Goal: Task Accomplishment & Management: Use online tool/utility

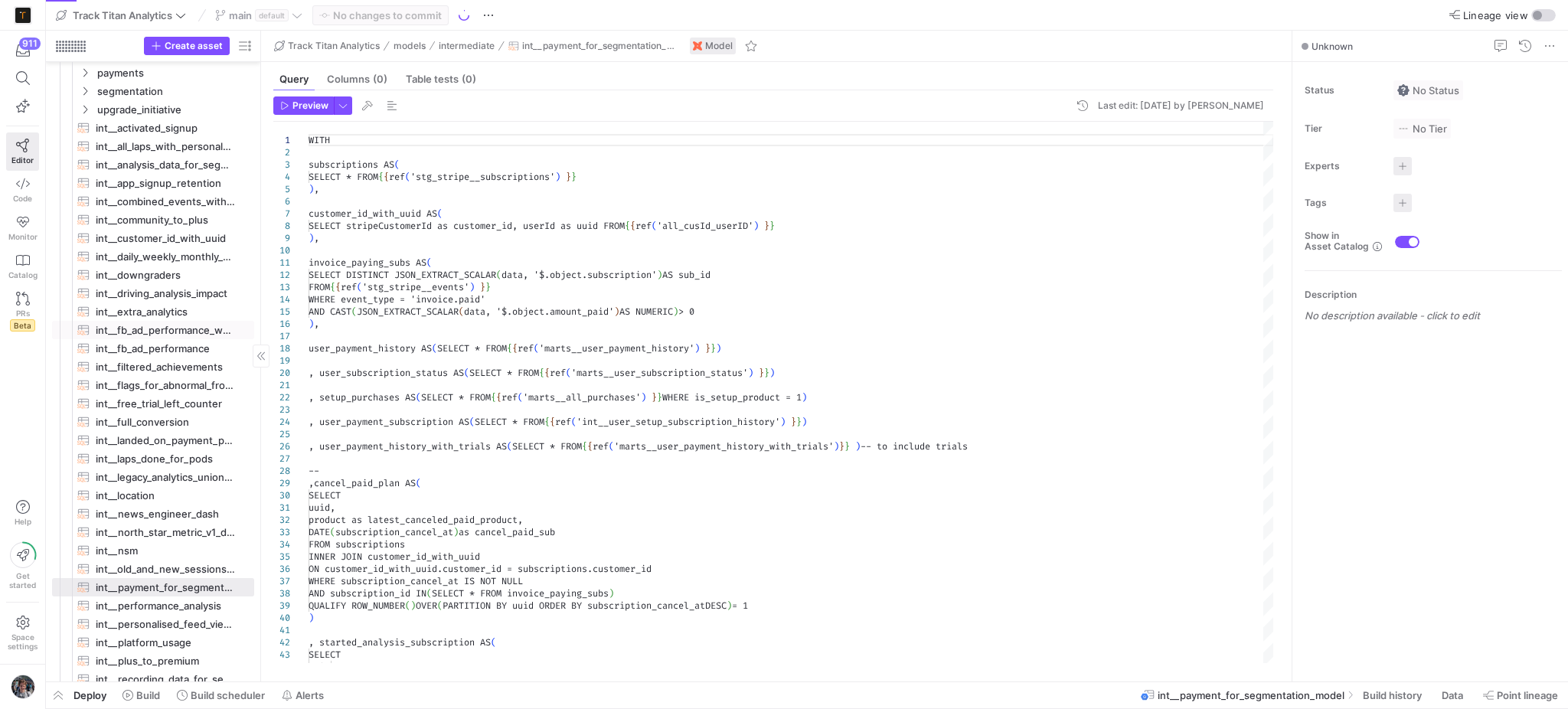
scroll to position [419, 0]
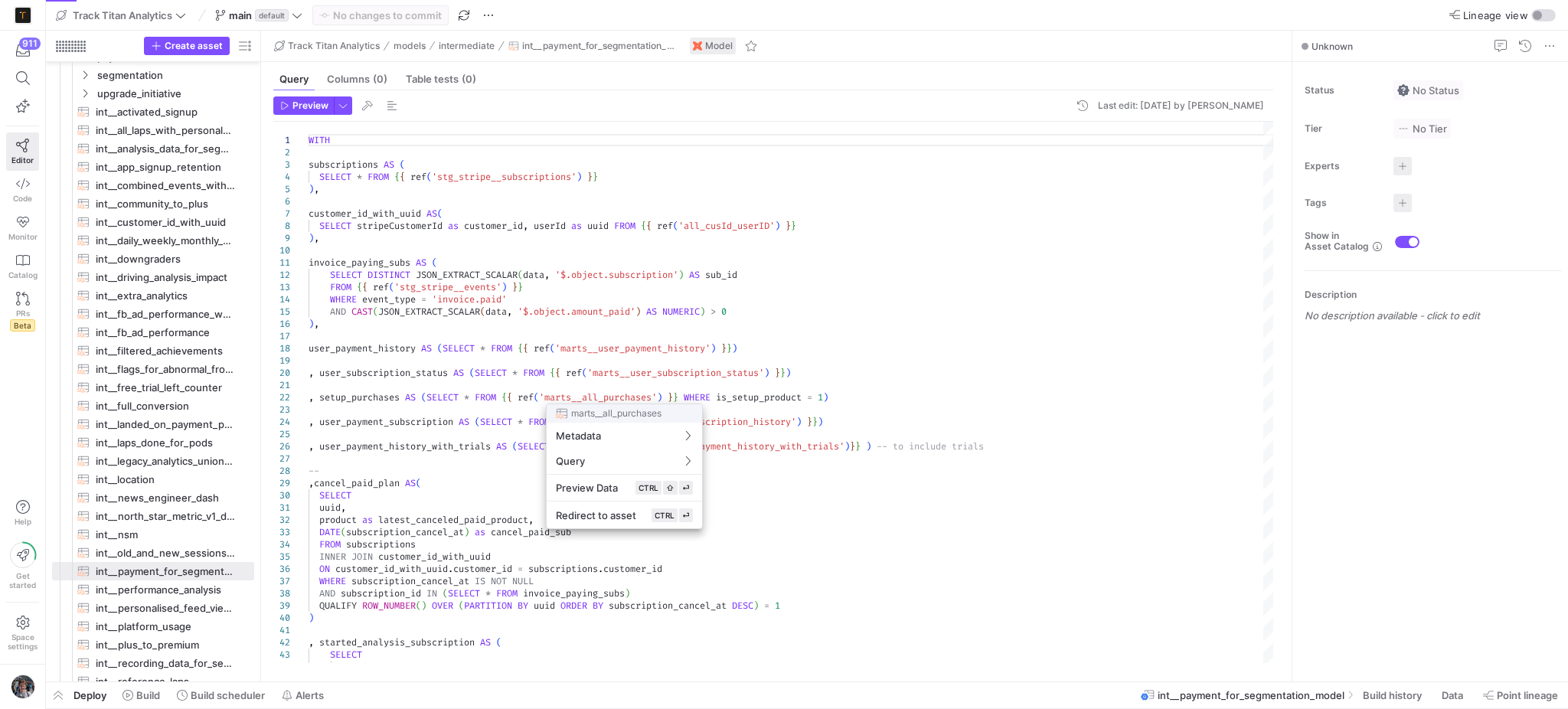
click at [371, 203] on div at bounding box center [784, 354] width 1568 height 709
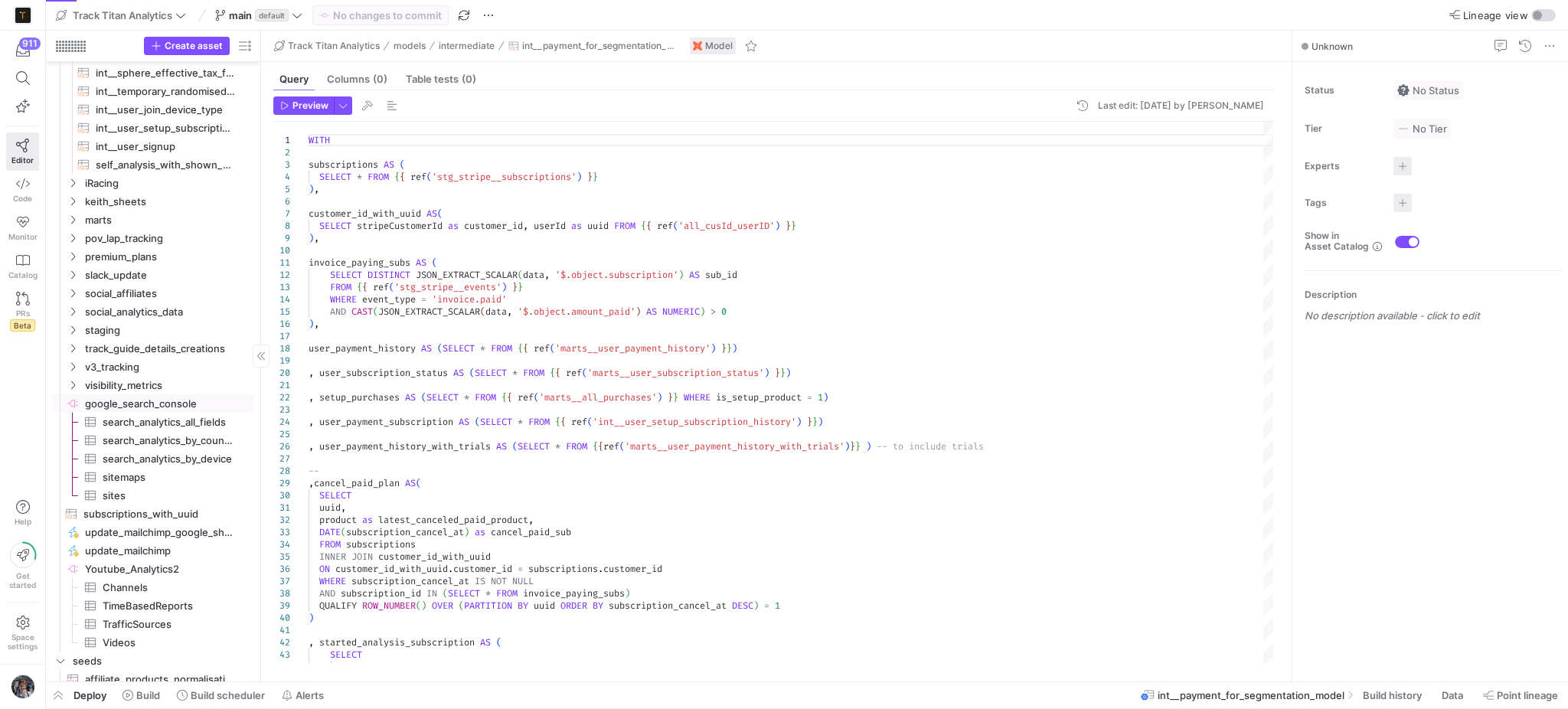
scroll to position [1144, 0]
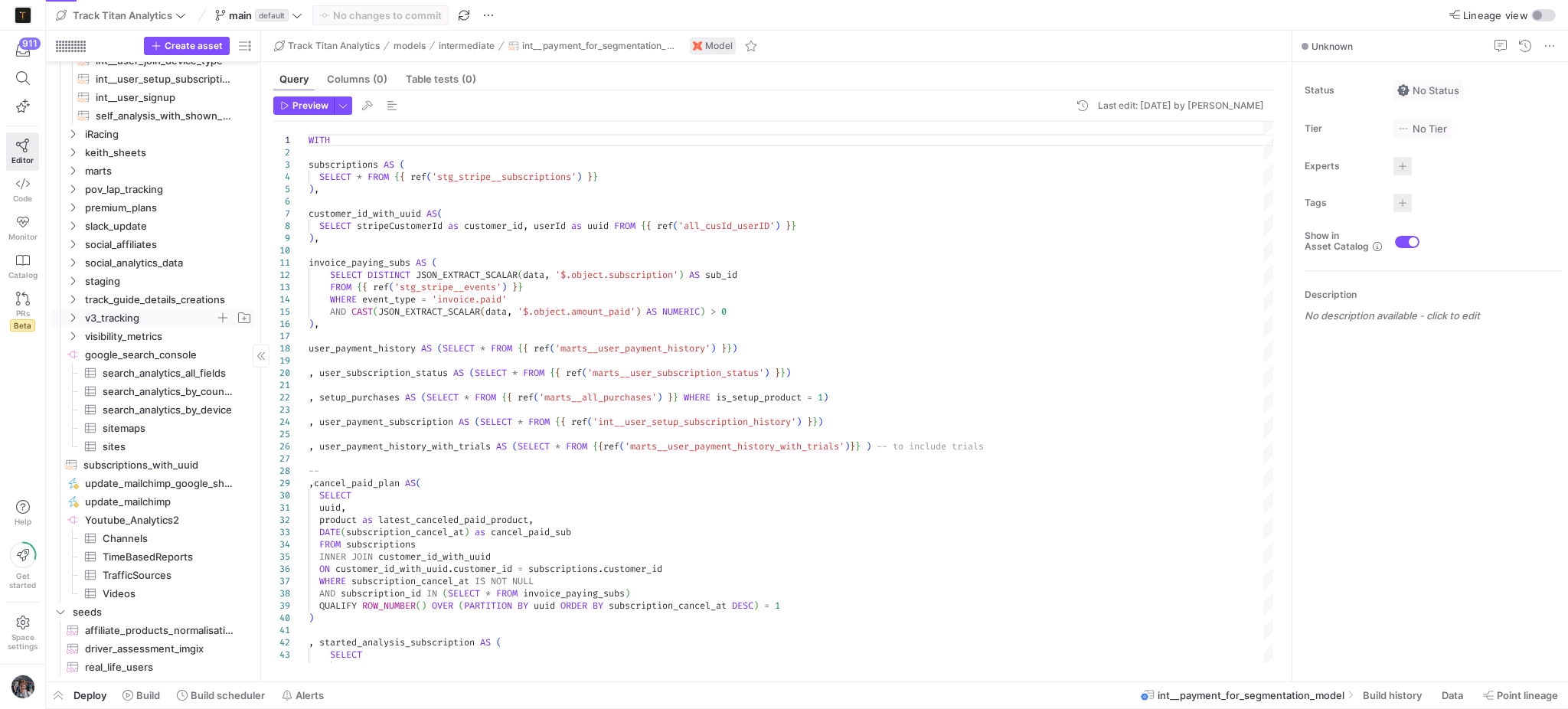
click at [141, 313] on span "v3_tracking" at bounding box center [150, 318] width 130 height 18
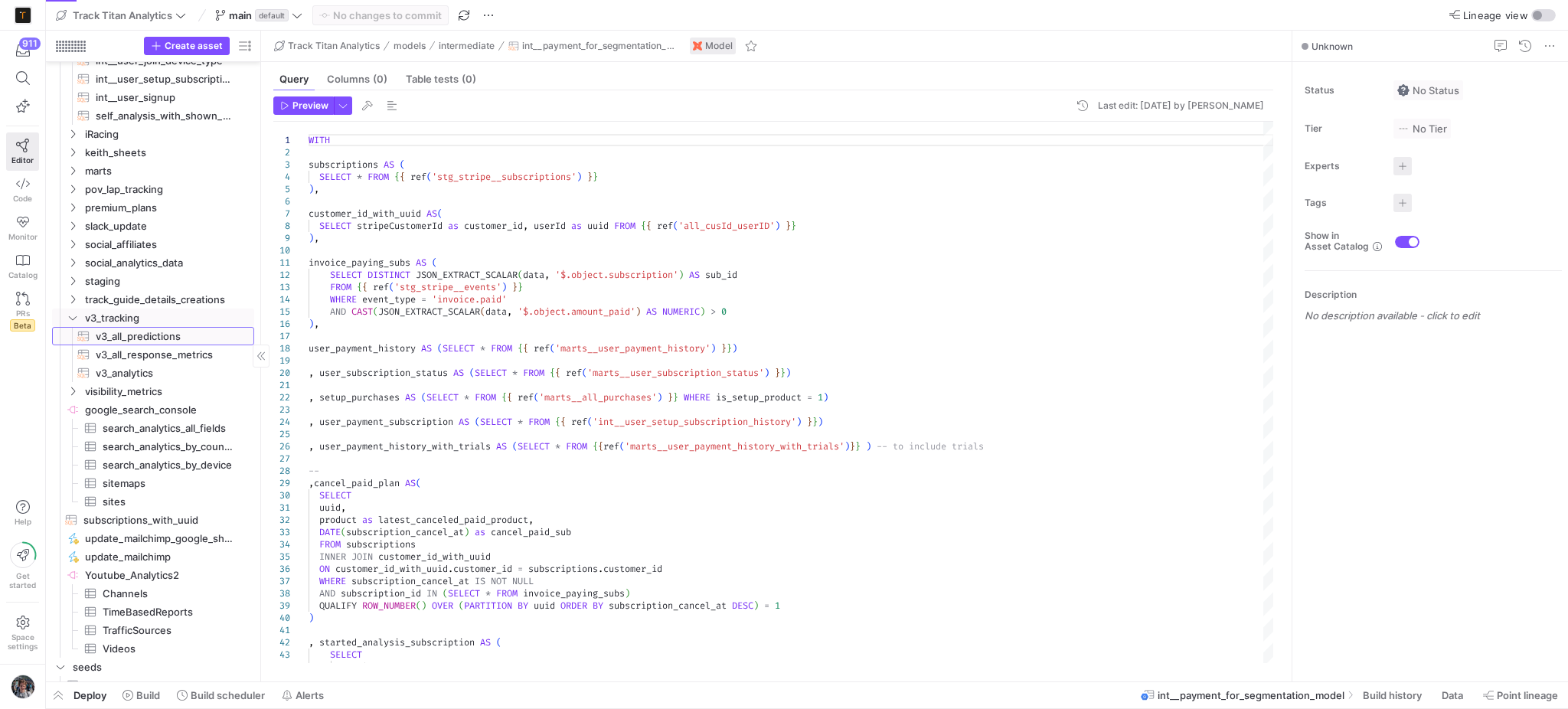
click at [161, 338] on span "v3_all_predictions​​​​​​​​​​" at bounding box center [167, 336] width 141 height 18
type textarea "SELECT analytics.event_created_at, REPLACE(CONCAT( '[URL][DOMAIN_NAME]', REPLAC…"
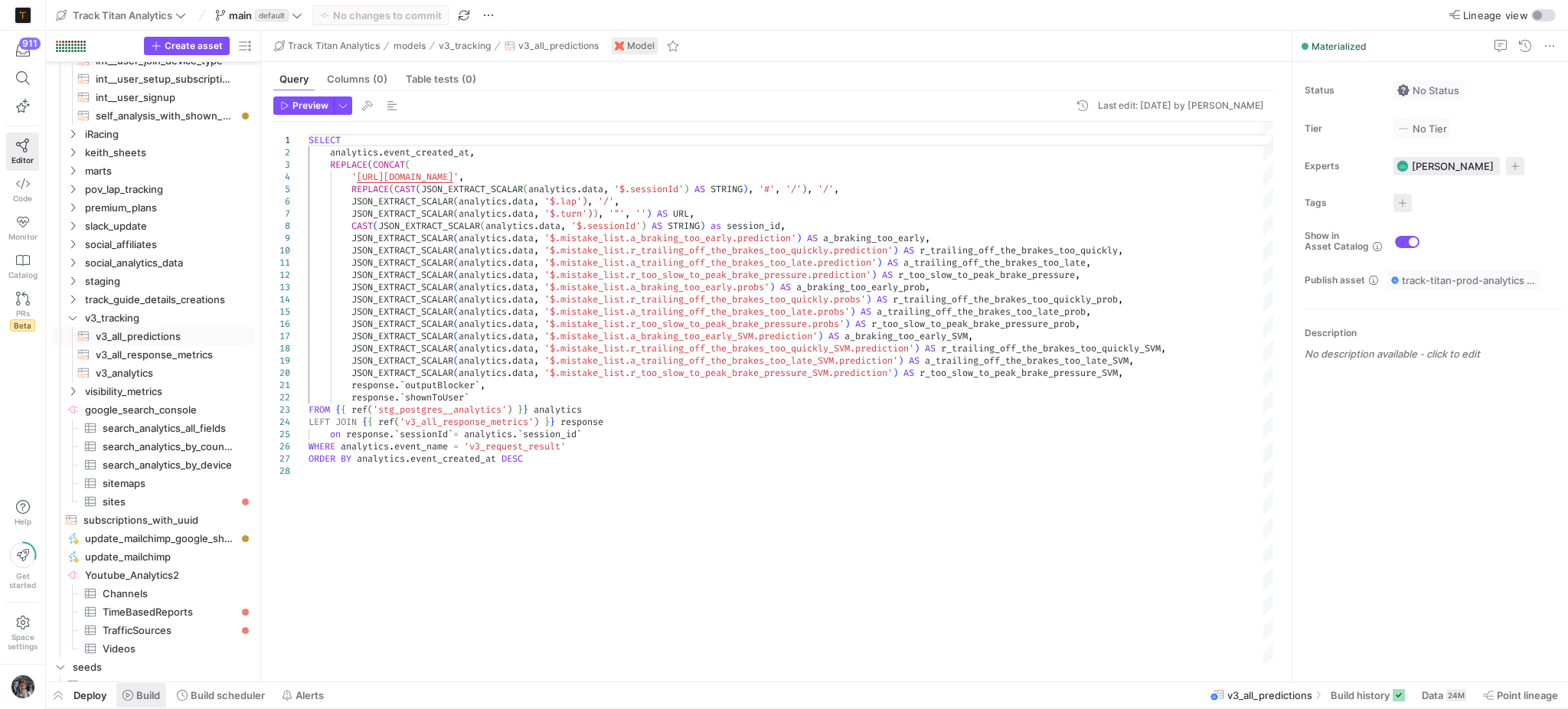
click at [156, 689] on span "Build" at bounding box center [148, 695] width 24 height 12
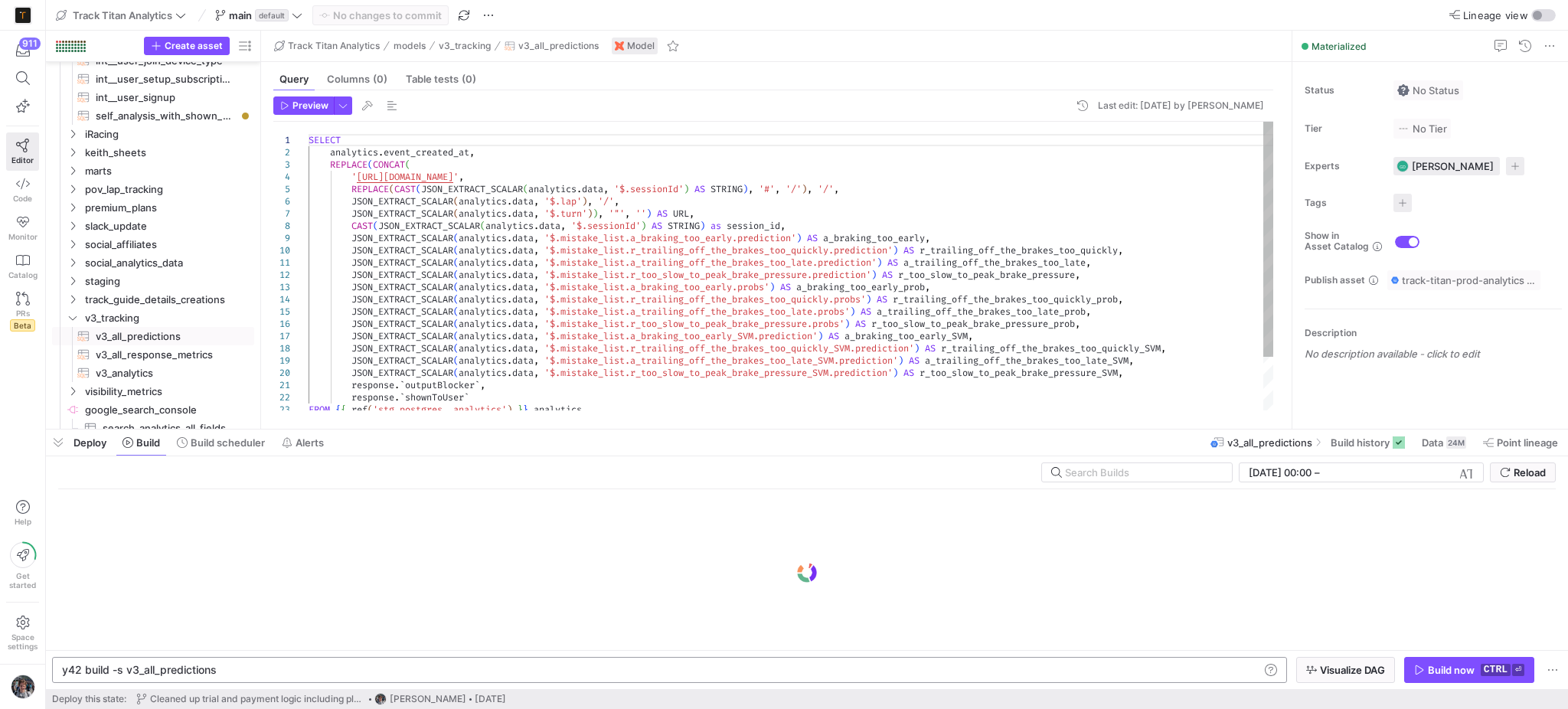
click at [340, 672] on div "y42 build -s v3_all_predictions" at bounding box center [660, 670] width 1197 height 12
type textarea "y42 build -s v3_all_predictions+"
click at [1377, 680] on span "button" at bounding box center [1345, 670] width 97 height 25
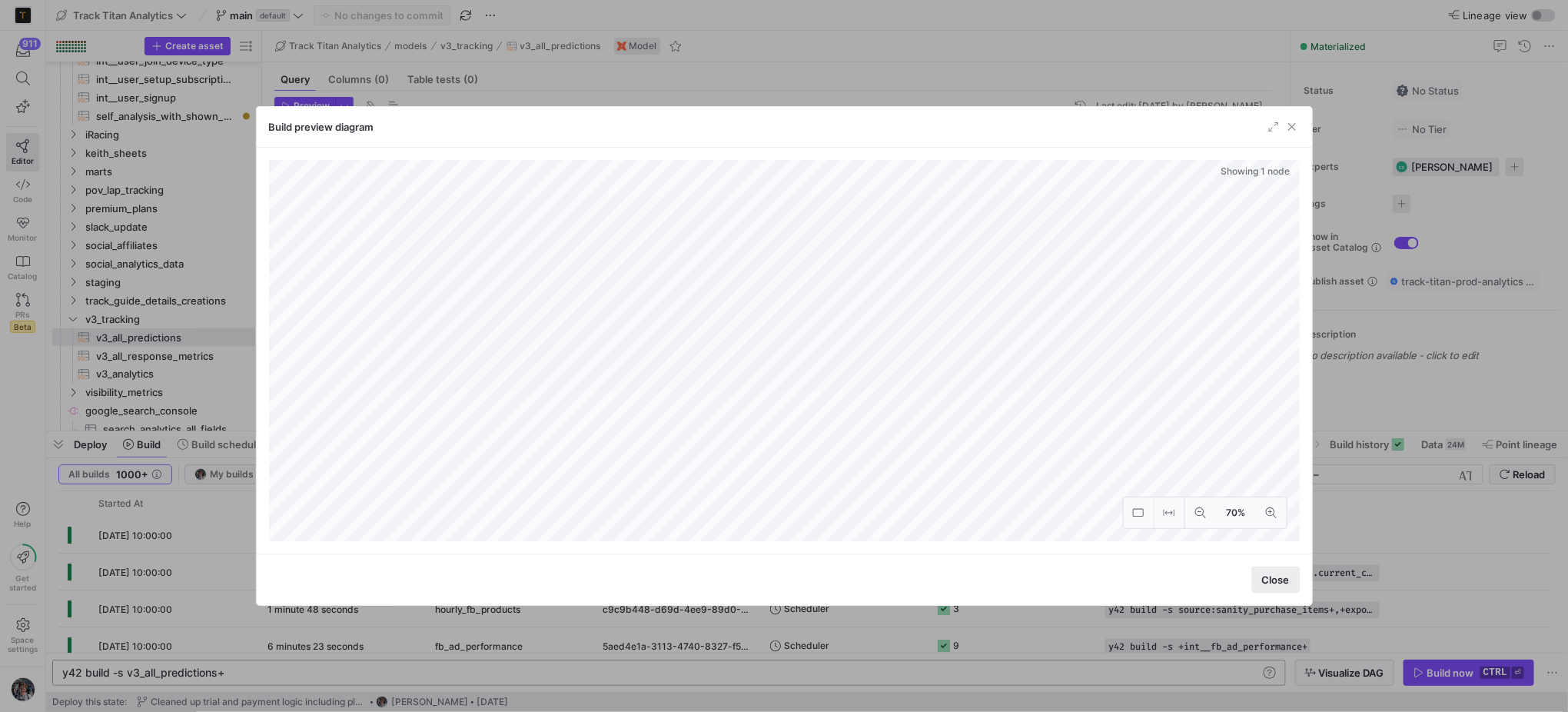
click at [1280, 588] on span "button" at bounding box center [1276, 579] width 46 height 25
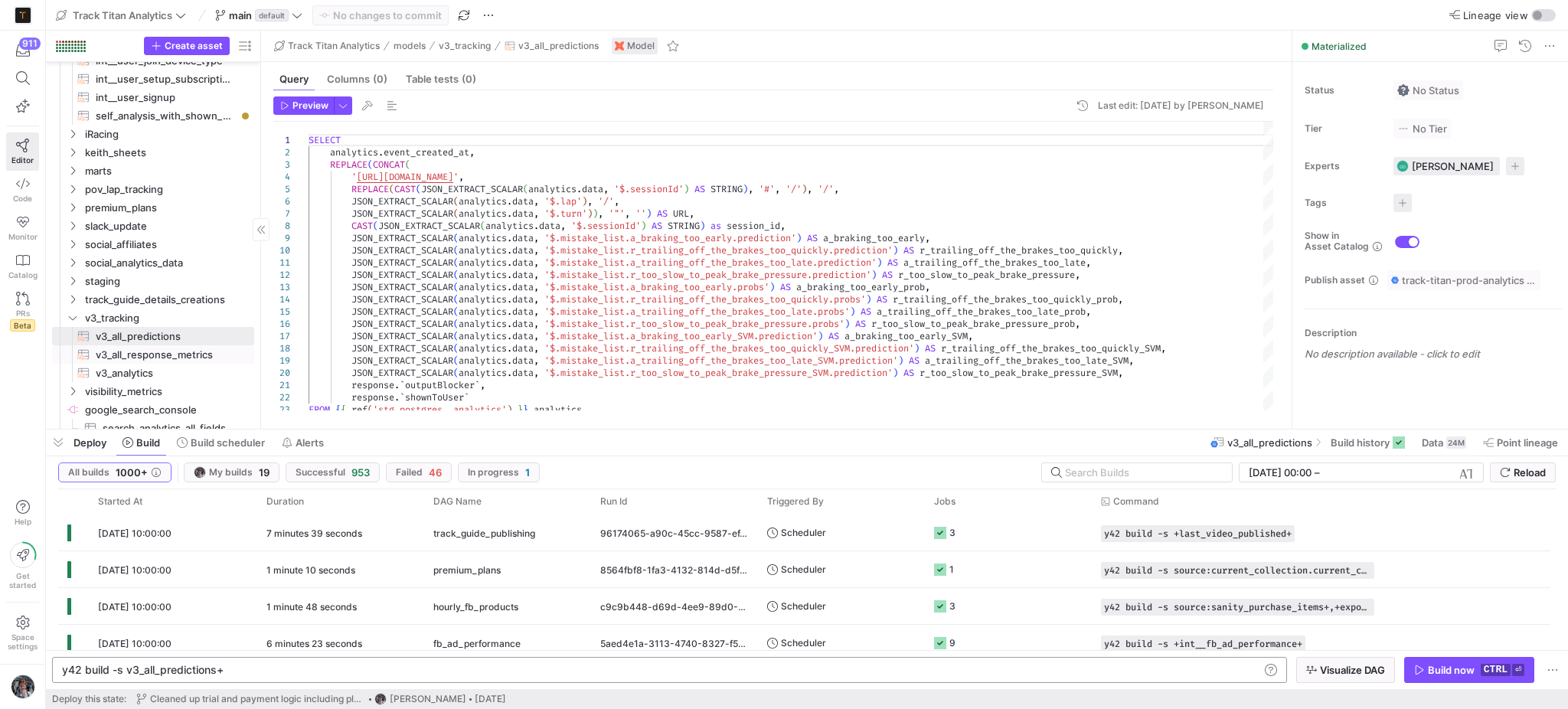
click at [156, 355] on span "v3_all_response_metrics​​​​​​​​​​" at bounding box center [167, 355] width 141 height 18
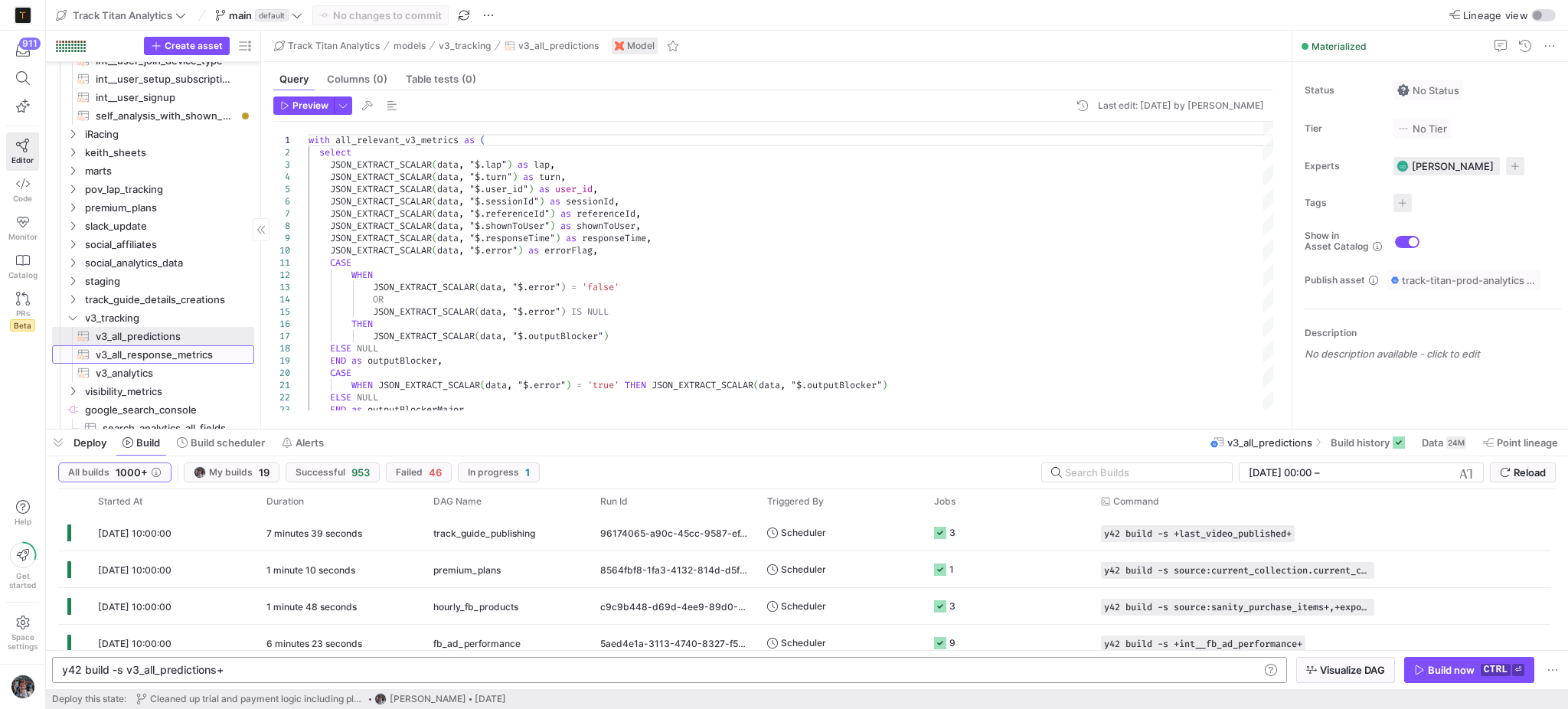
type textarea "with all_relevant_v3_metrics as ( select JSON_EXTRACT_SCALAR(data, "$.lap") as …"
click at [150, 439] on span "Build" at bounding box center [148, 442] width 24 height 12
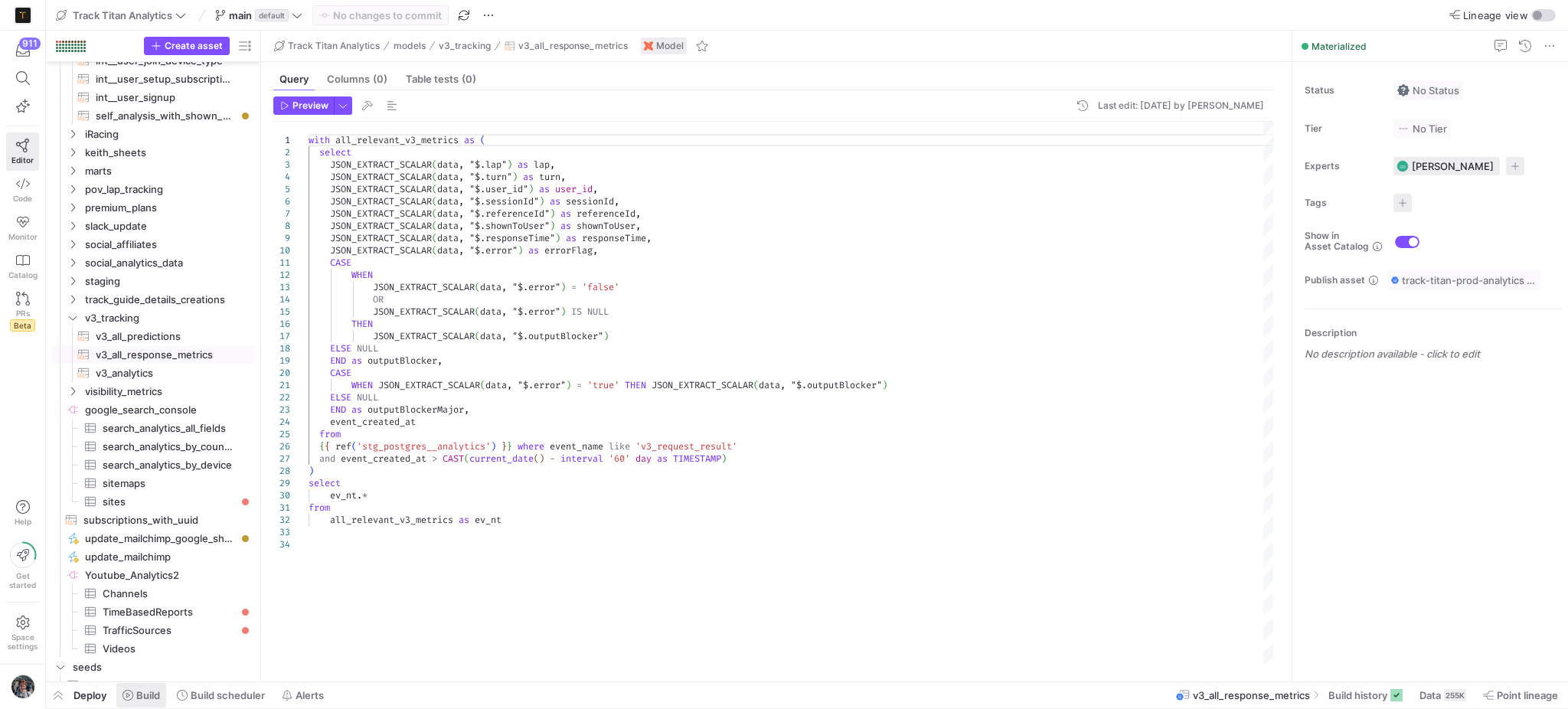
click at [154, 697] on span "Build" at bounding box center [148, 695] width 24 height 12
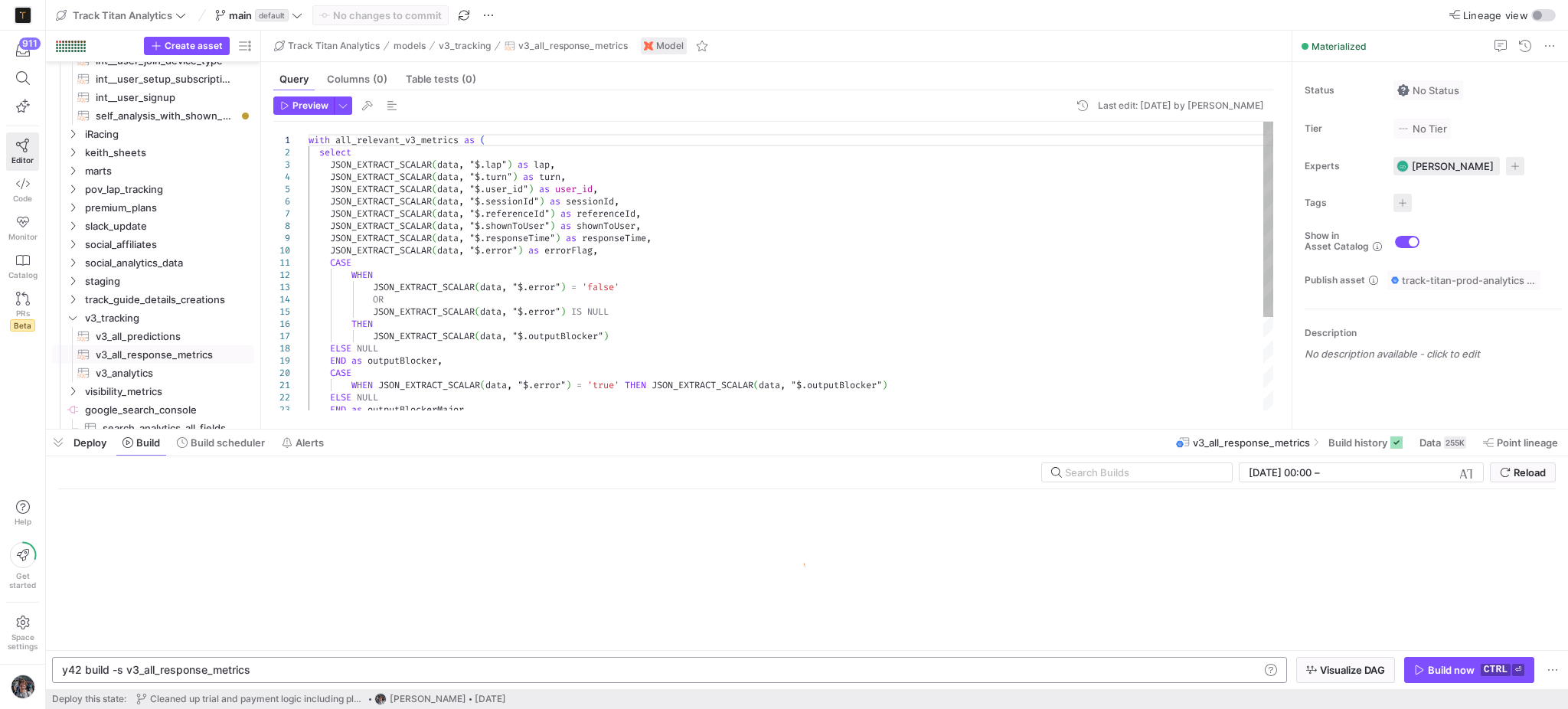
click at [330, 667] on div "y42 build -s v3_all_response_metrics" at bounding box center [660, 670] width 1197 height 12
type textarea "y42 build -s v3_all_response_metrics+"
click at [1365, 662] on span "button" at bounding box center [1345, 670] width 97 height 25
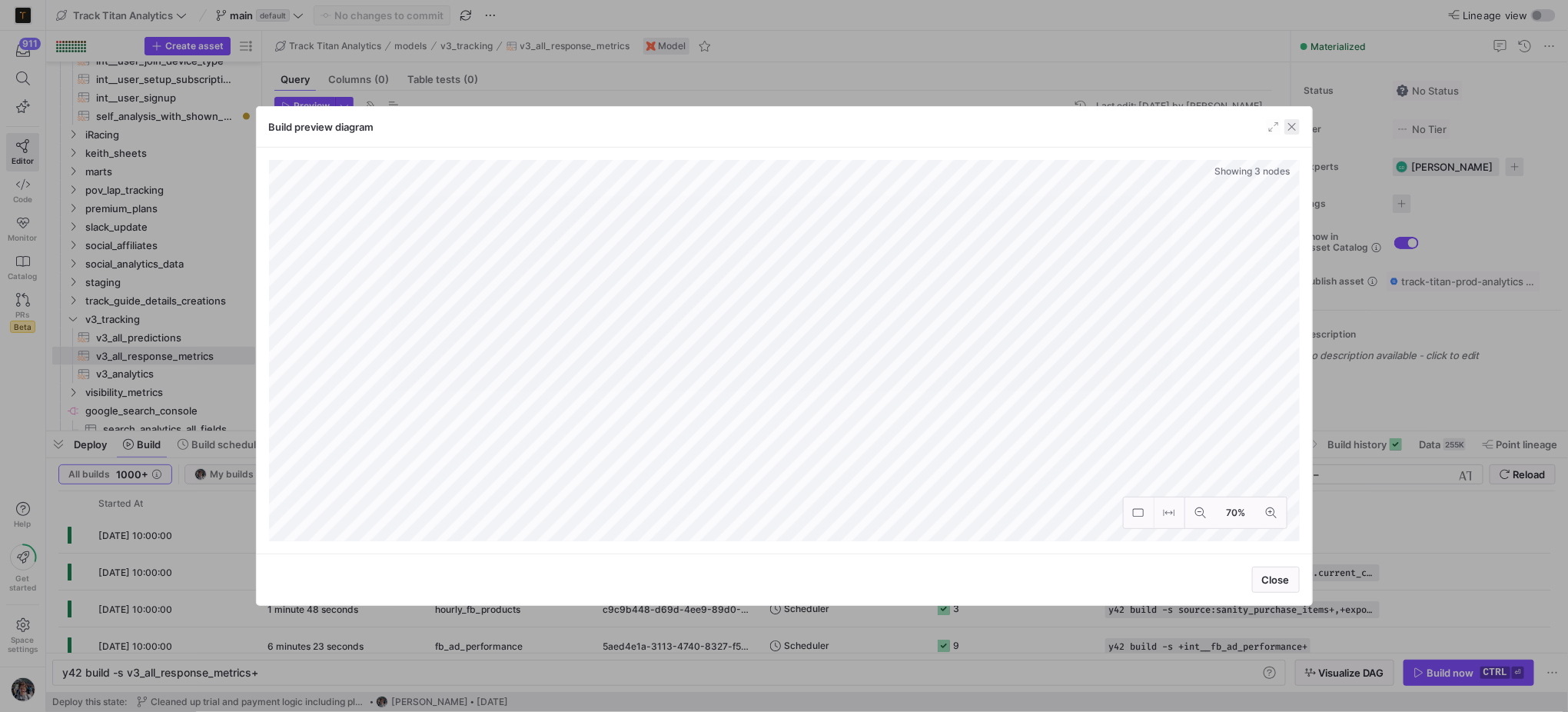
click at [1289, 126] on span "button" at bounding box center [1292, 127] width 16 height 16
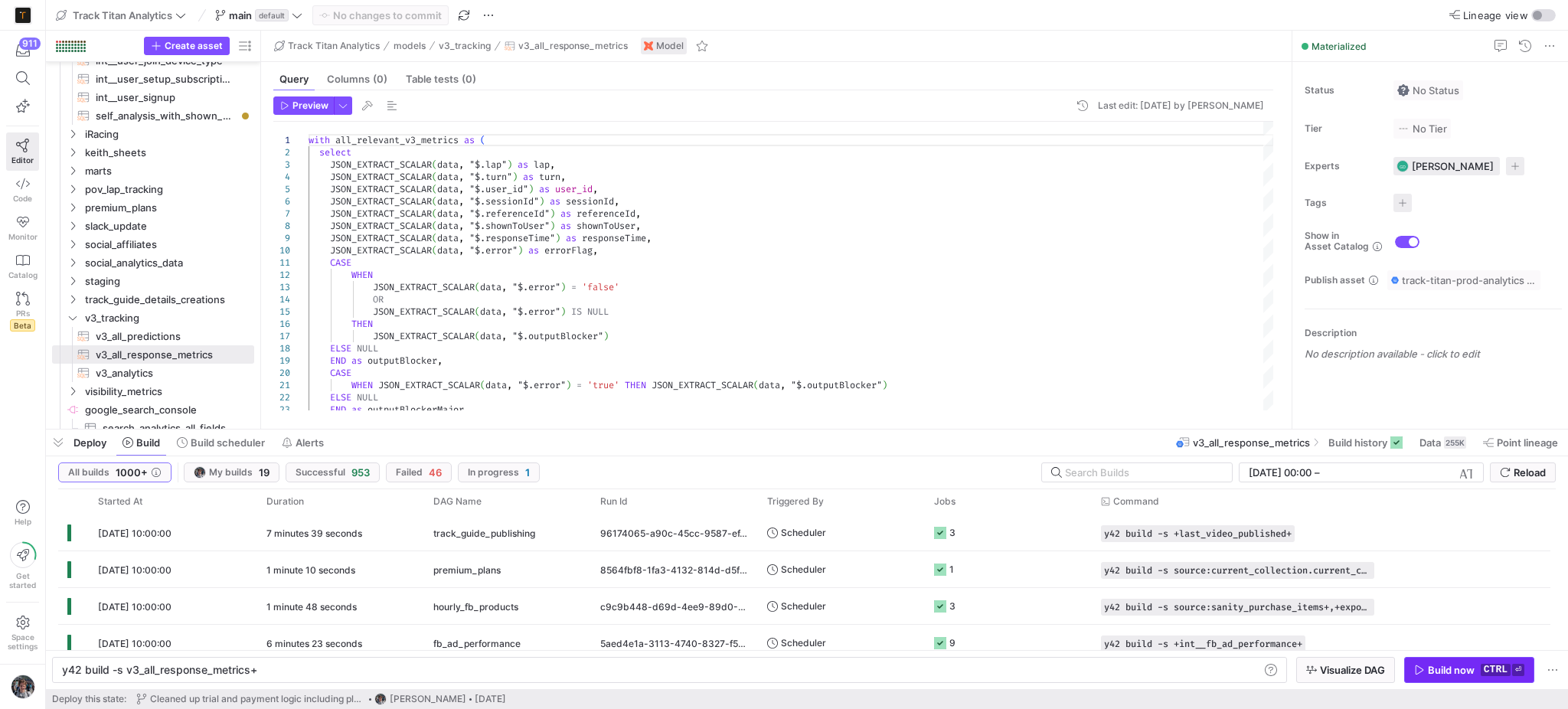
click at [1449, 666] on div "Build now" at bounding box center [1451, 670] width 47 height 12
